Goal: Task Accomplishment & Management: Manage account settings

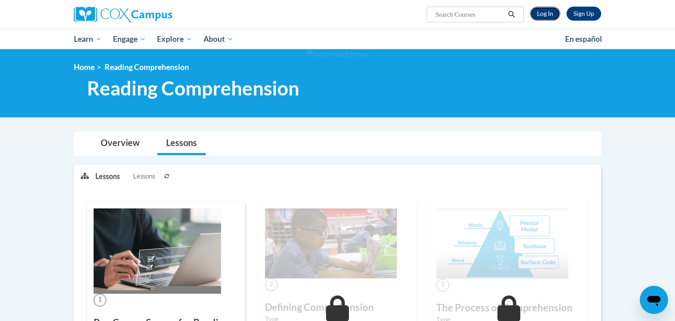
click at [549, 13] on link "Log In" at bounding box center [545, 14] width 30 height 14
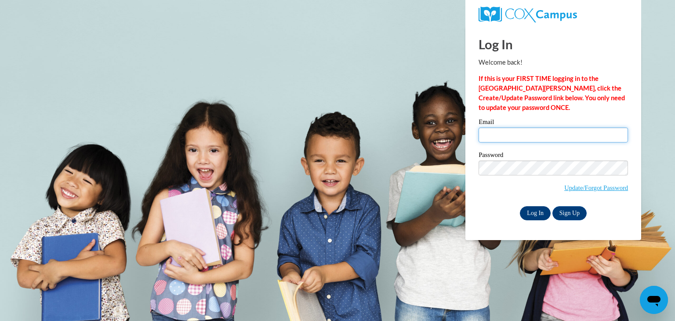
type input "cbuchholz@waupun.k12.wi.us"
click at [534, 211] on input "Log In" at bounding box center [535, 213] width 31 height 14
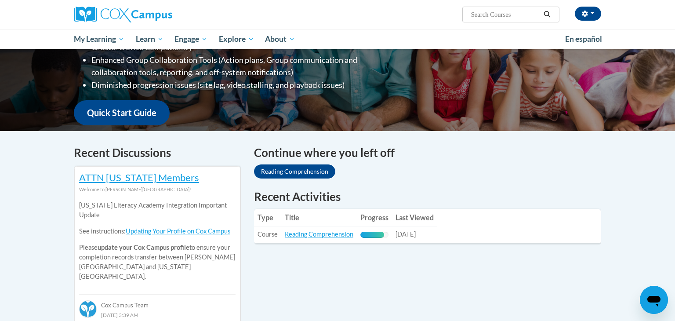
scroll to position [177, 0]
